Goal: Task Accomplishment & Management: Use online tool/utility

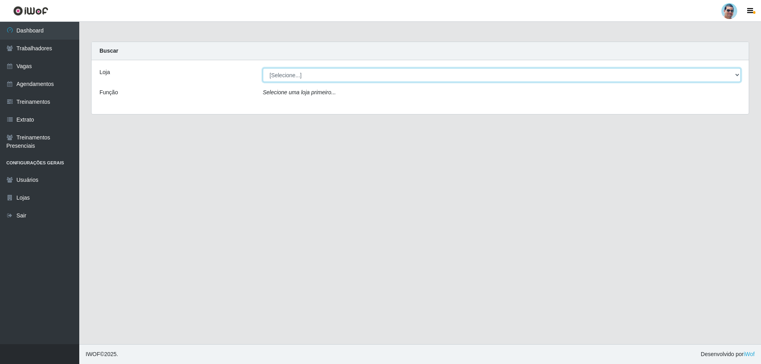
click at [328, 75] on select "[Selecione...] Mercadinho Extrabom" at bounding box center [502, 75] width 478 height 14
select select "175"
click at [263, 68] on select "[Selecione...] Mercadinho Extrabom" at bounding box center [502, 75] width 478 height 14
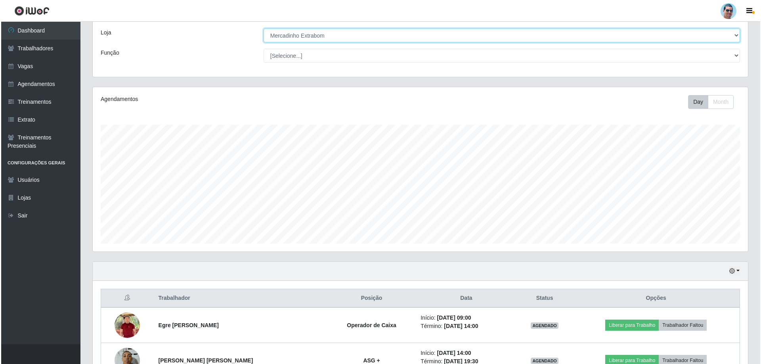
scroll to position [119, 0]
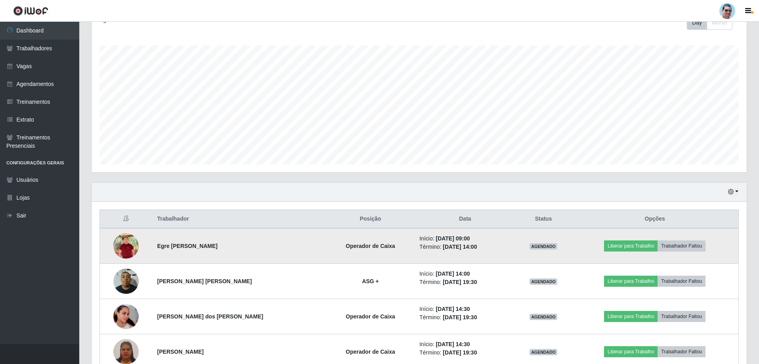
click at [122, 240] on img at bounding box center [125, 246] width 25 height 30
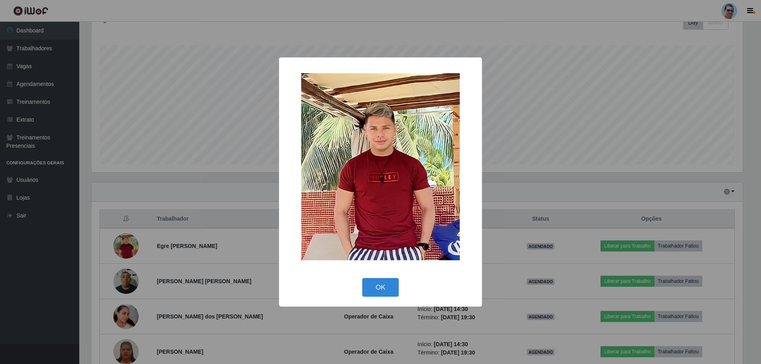
click at [126, 241] on div "× OK Cancel" at bounding box center [380, 182] width 761 height 364
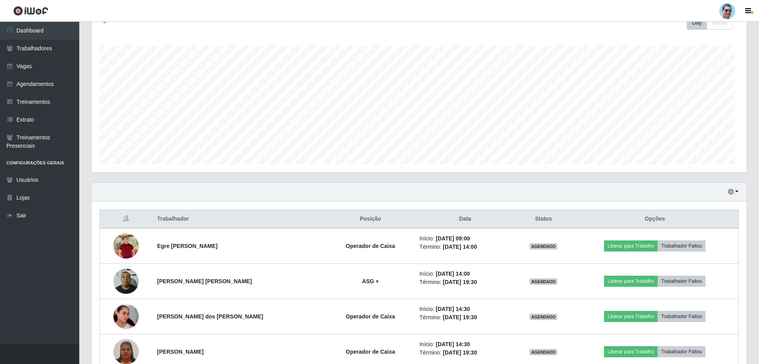
scroll to position [164, 655]
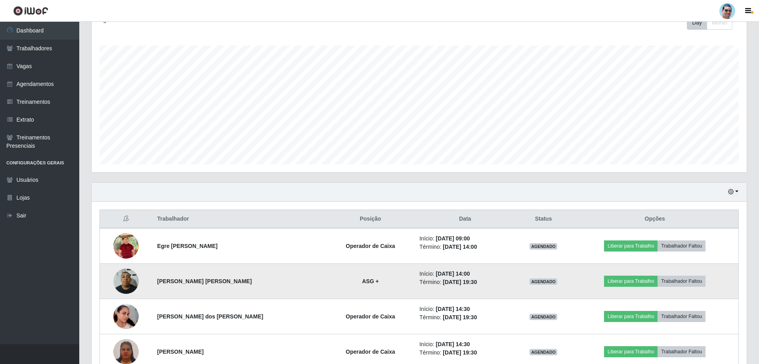
click at [123, 276] on img at bounding box center [125, 281] width 25 height 34
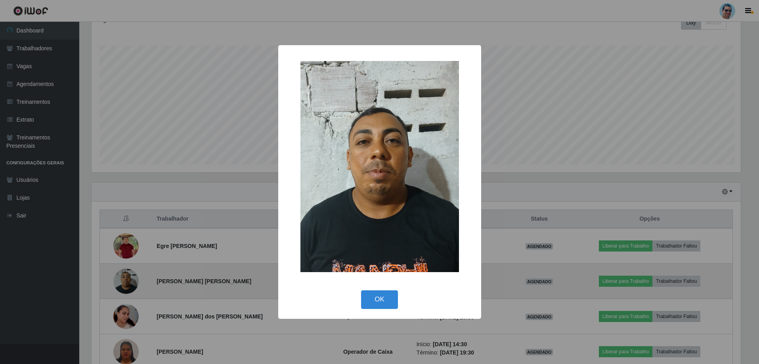
scroll to position [164, 651]
click at [123, 276] on div "× OK Cancel" at bounding box center [380, 182] width 761 height 364
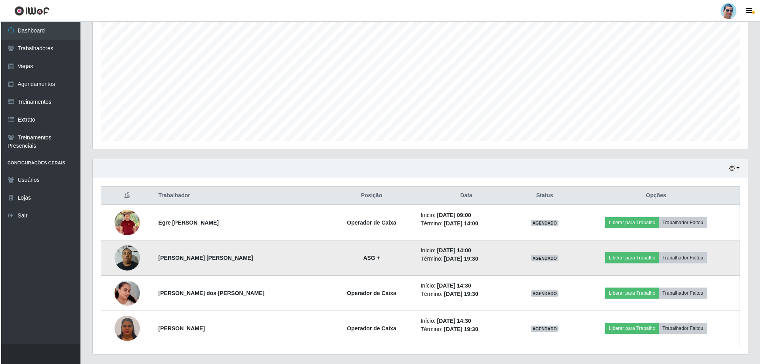
scroll to position [162, 0]
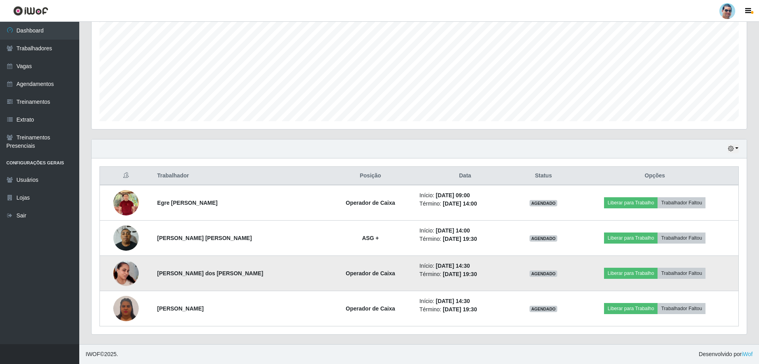
click at [122, 276] on img at bounding box center [125, 273] width 25 height 45
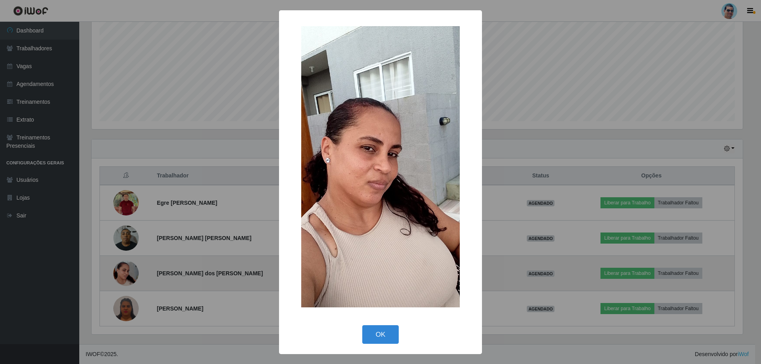
click at [122, 276] on div "× OK Cancel" at bounding box center [380, 182] width 761 height 364
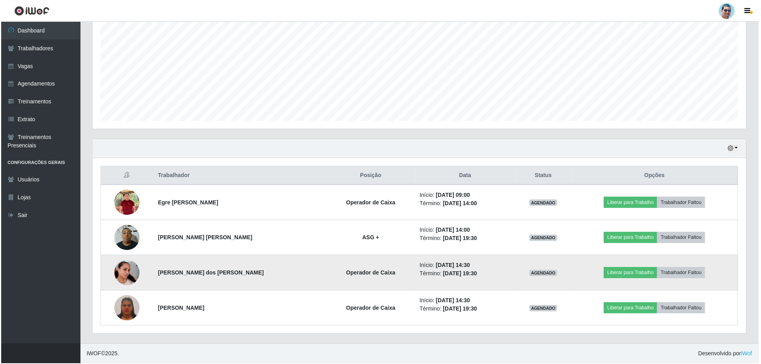
scroll to position [164, 655]
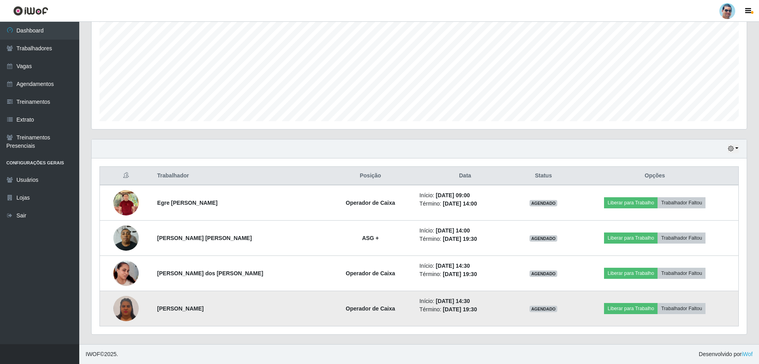
click at [126, 307] on img at bounding box center [125, 308] width 25 height 27
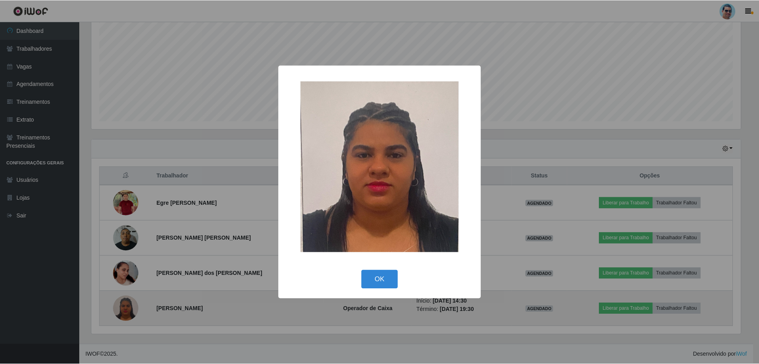
scroll to position [164, 651]
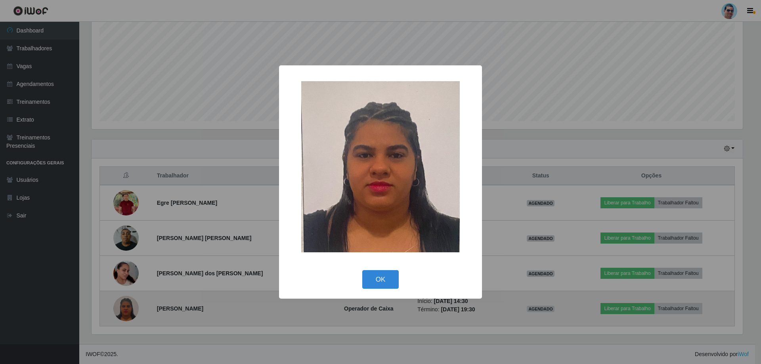
click at [126, 307] on div "× OK Cancel" at bounding box center [380, 182] width 761 height 364
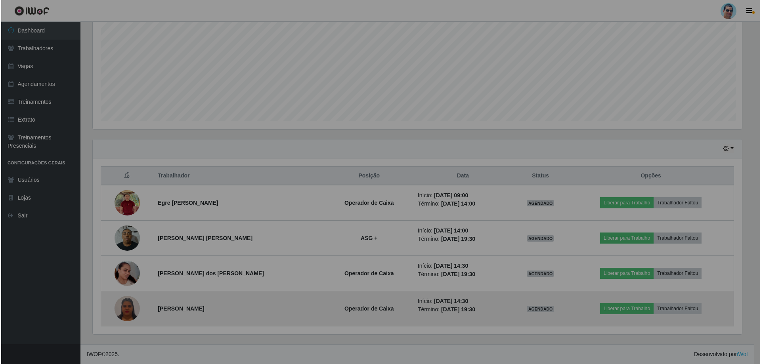
scroll to position [164, 655]
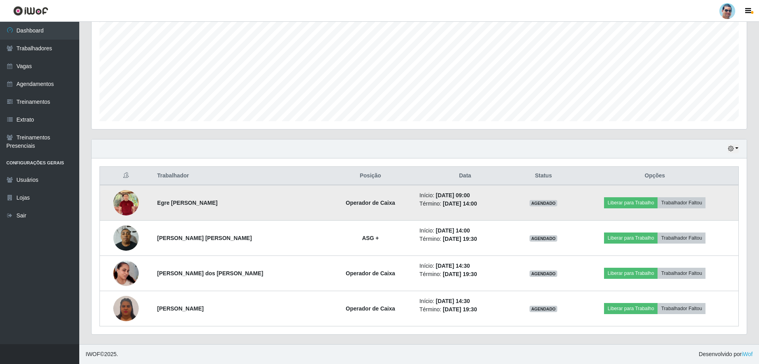
click at [133, 201] on img at bounding box center [125, 203] width 25 height 30
